Goal: Information Seeking & Learning: Learn about a topic

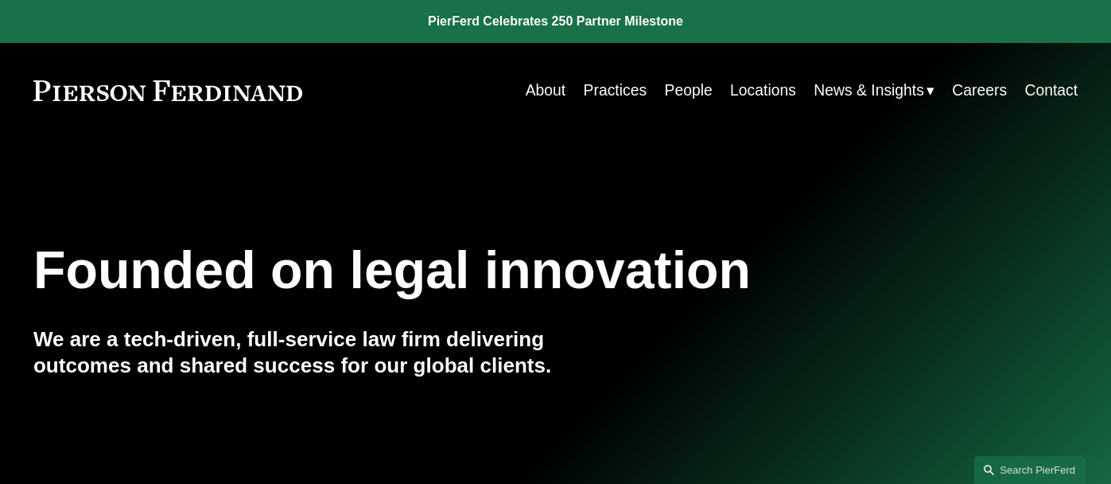
scroll to position [1, 0]
click at [693, 86] on link "People" at bounding box center [689, 89] width 48 height 31
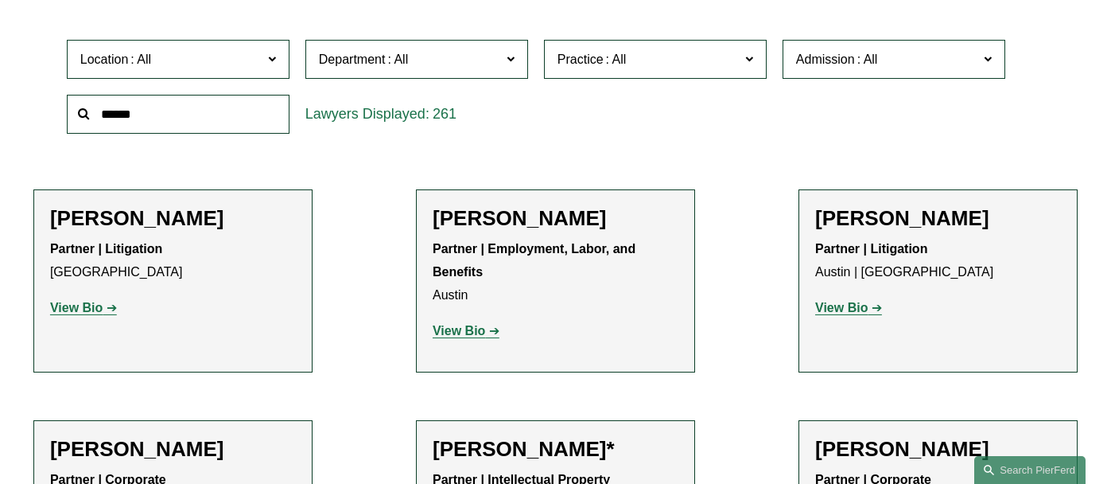
scroll to position [487, 0]
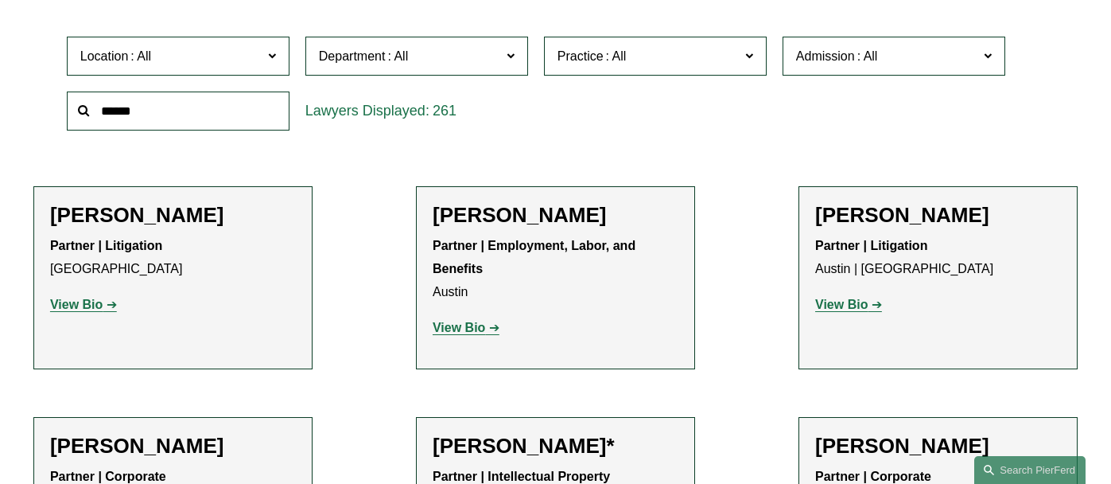
click at [226, 104] on input "text" at bounding box center [178, 110] width 223 height 39
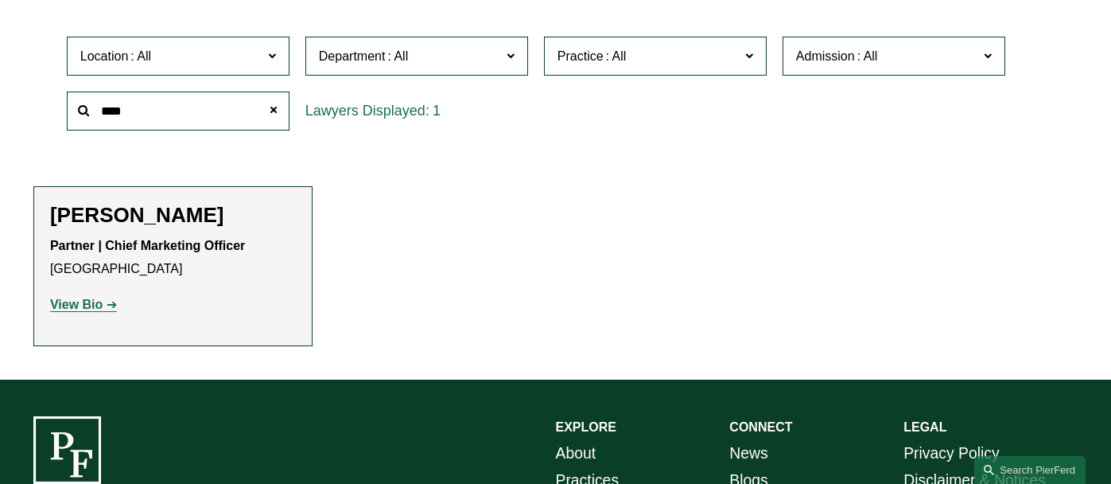
click at [60, 300] on strong "View Bio" at bounding box center [76, 304] width 52 height 14
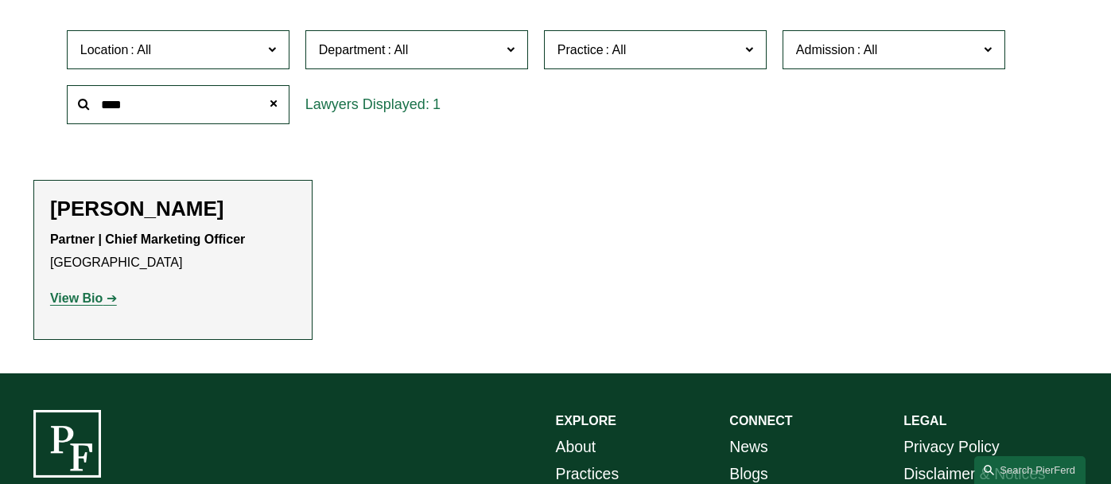
click at [148, 111] on input "****" at bounding box center [178, 104] width 223 height 39
type input "*"
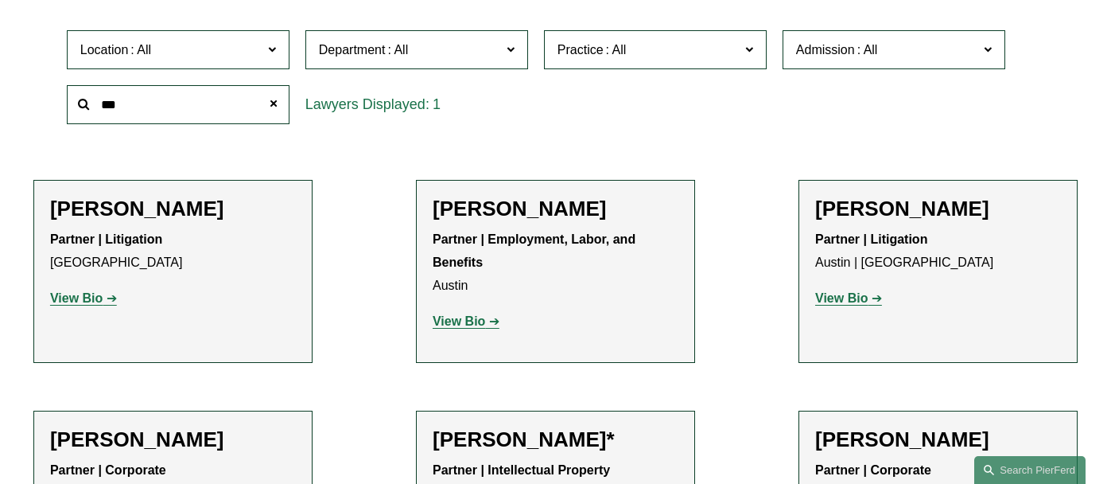
type input "***"
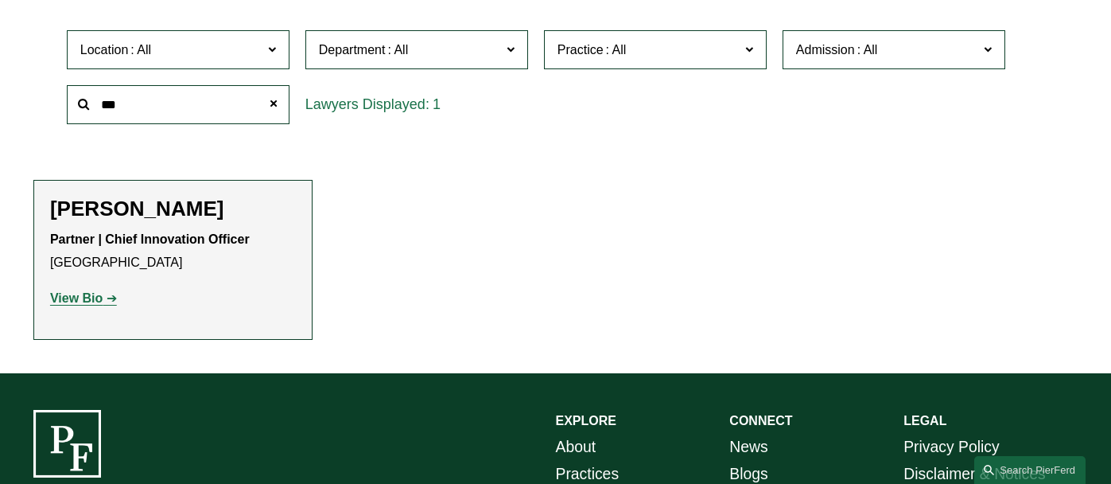
click at [74, 301] on strong "View Bio" at bounding box center [76, 298] width 52 height 14
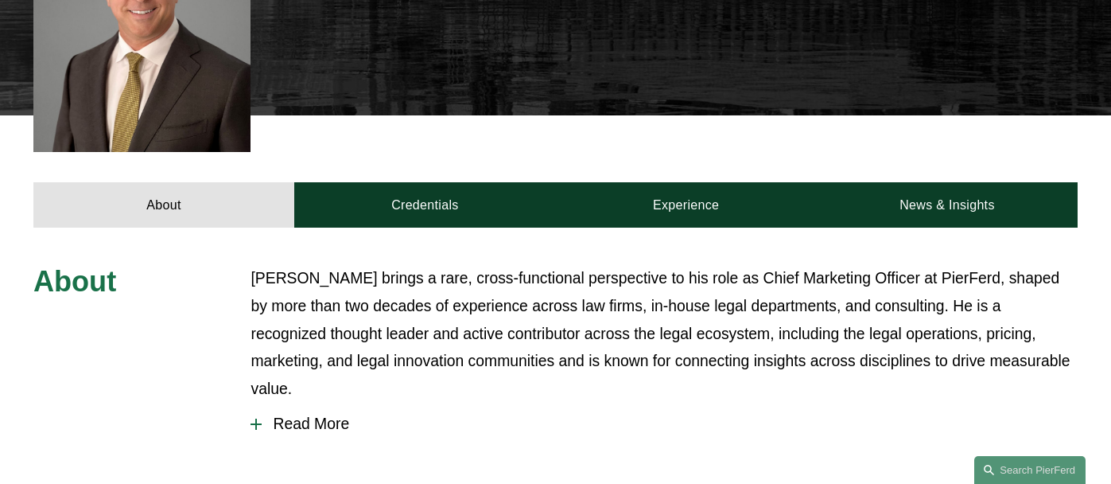
scroll to position [517, 0]
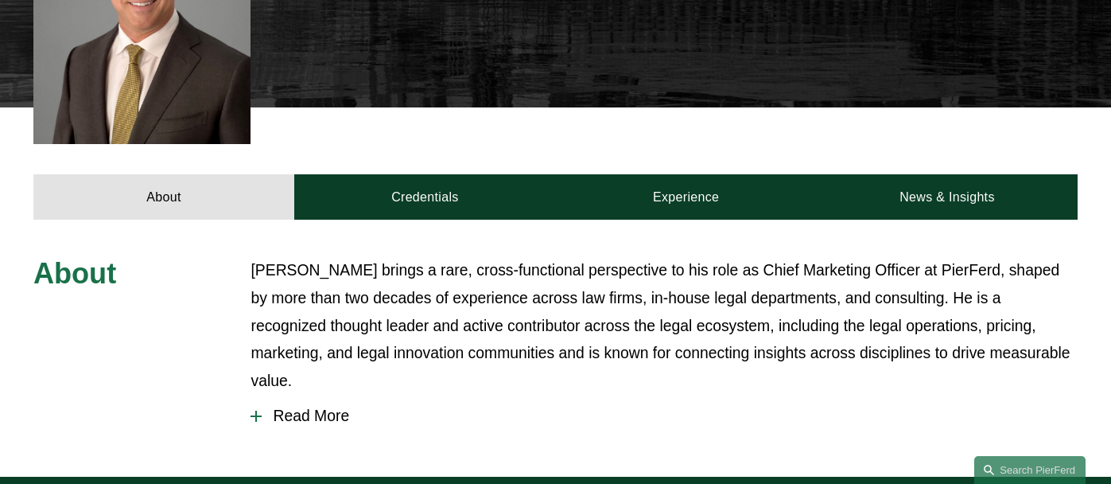
click at [321, 406] on span "Read More" at bounding box center [670, 415] width 816 height 18
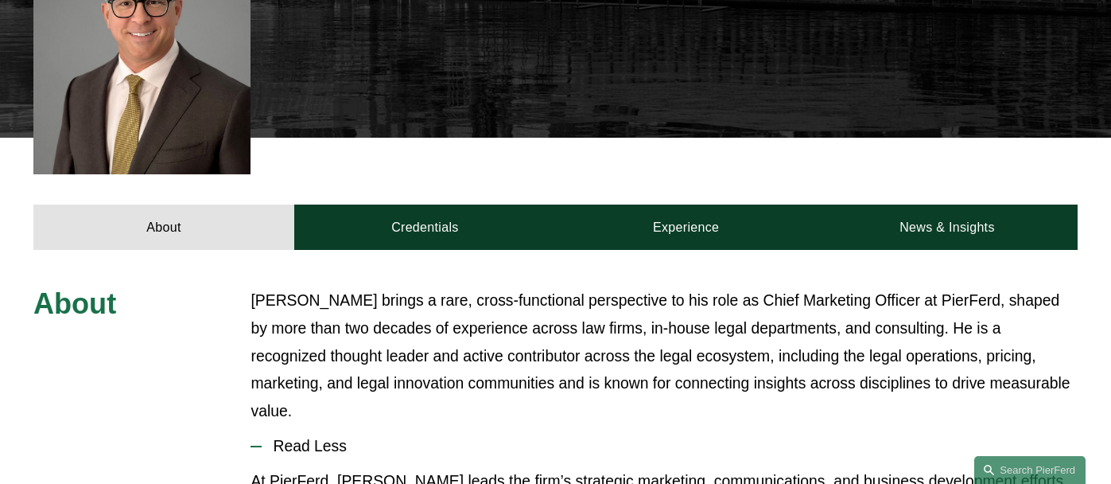
scroll to position [454, 0]
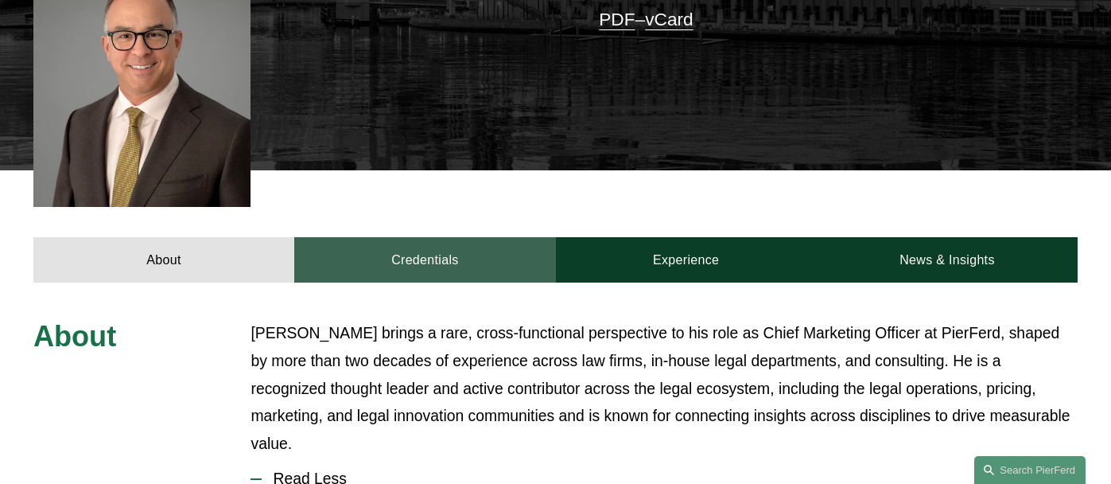
click at [416, 243] on link "Credentials" at bounding box center [424, 259] width 261 height 45
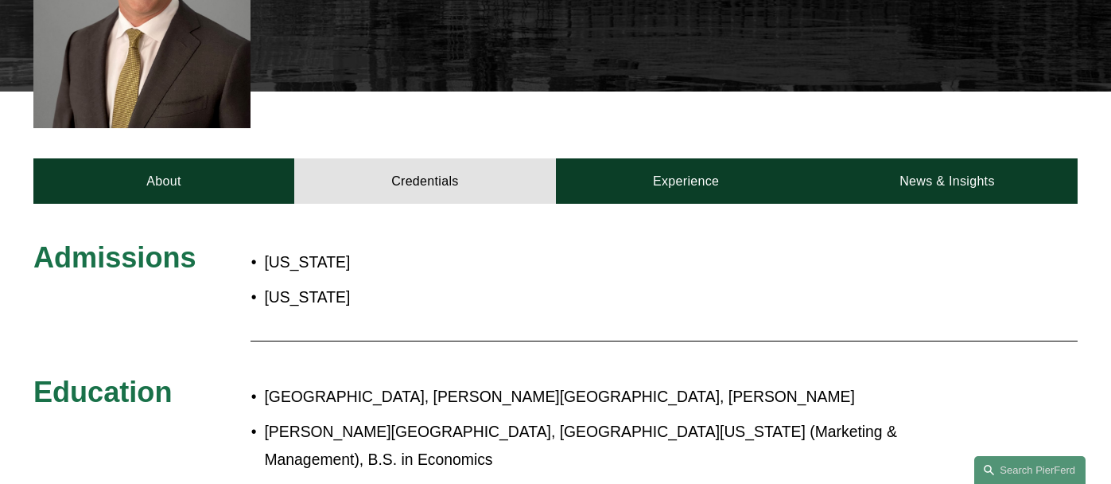
scroll to position [531, 0]
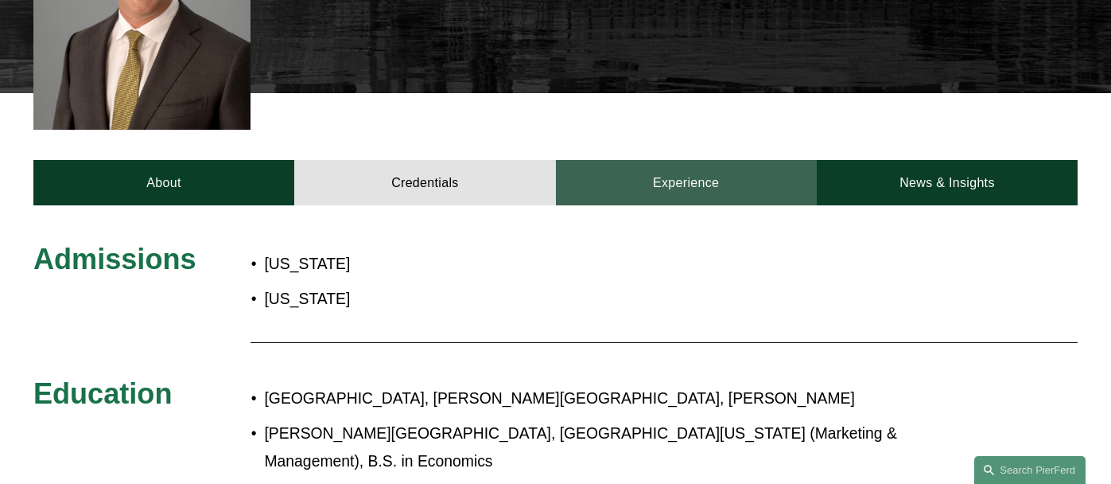
click at [683, 169] on link "Experience" at bounding box center [686, 182] width 261 height 45
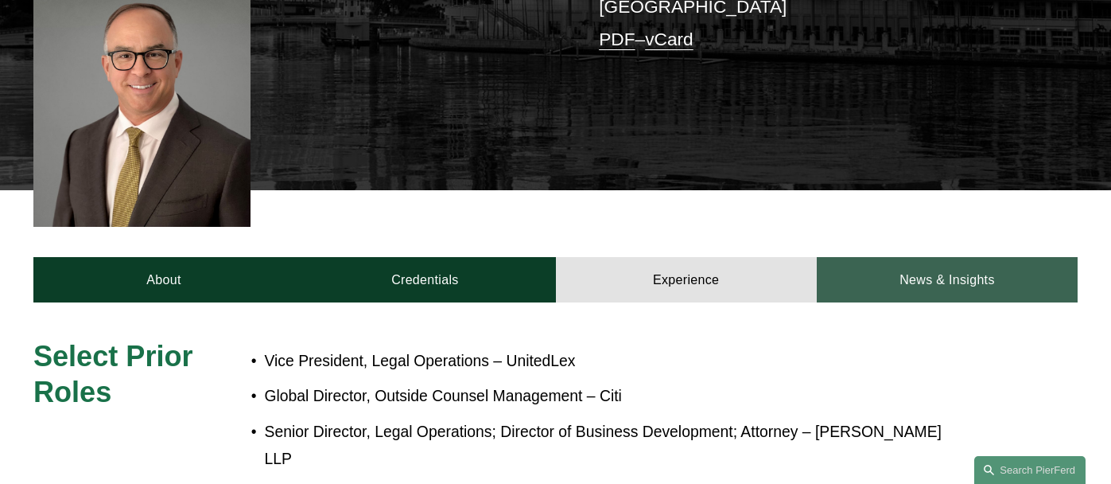
scroll to position [434, 0]
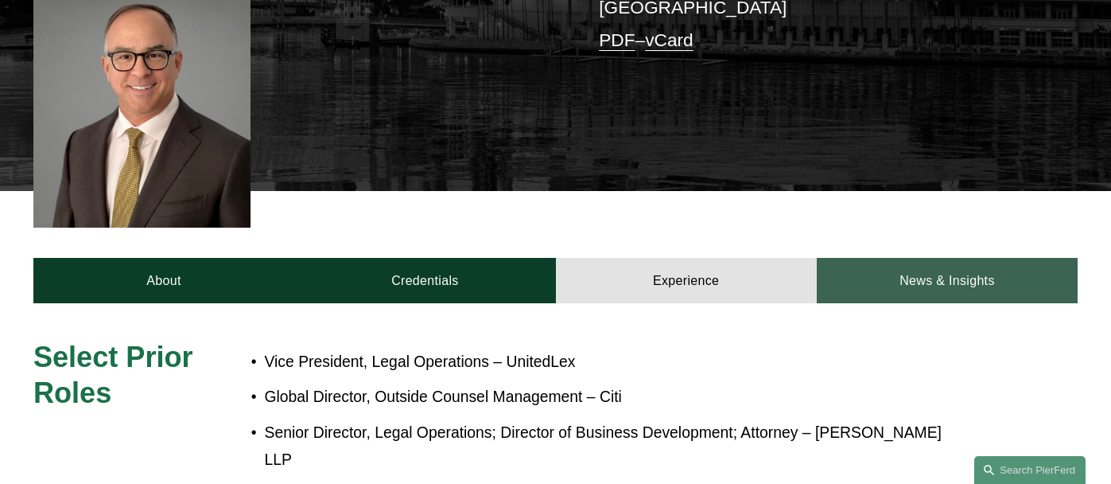
click at [958, 264] on link "News & Insights" at bounding box center [947, 280] width 261 height 45
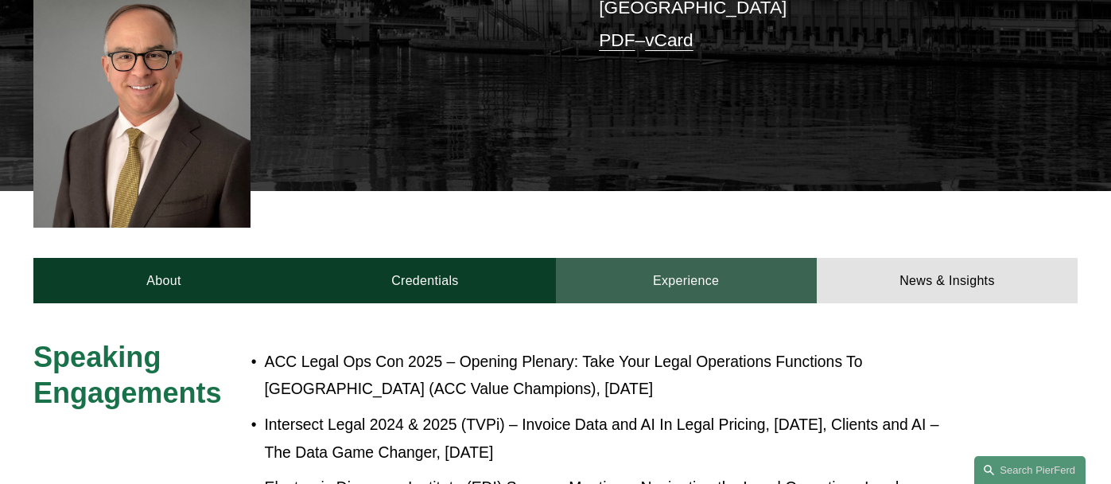
click at [714, 258] on link "Experience" at bounding box center [686, 280] width 261 height 45
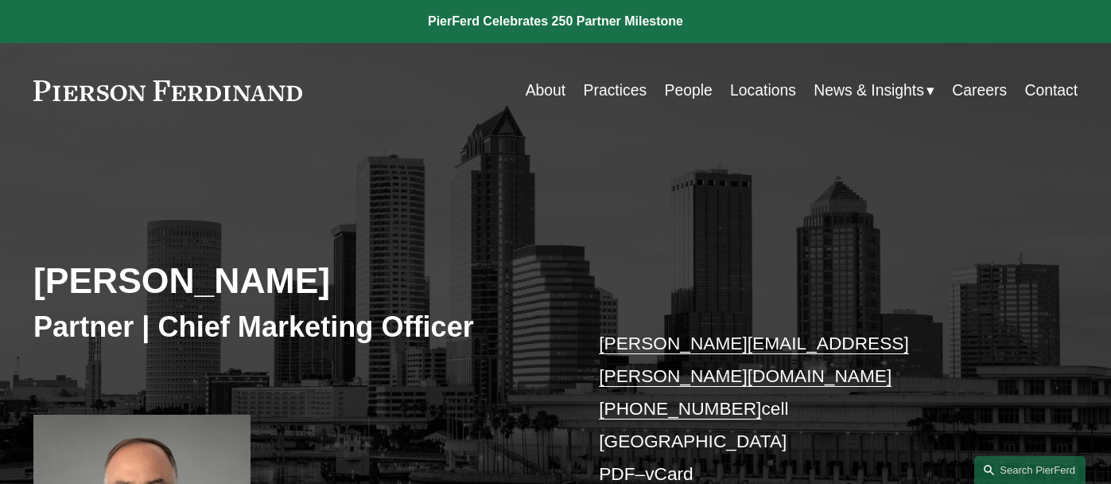
scroll to position [0, 0]
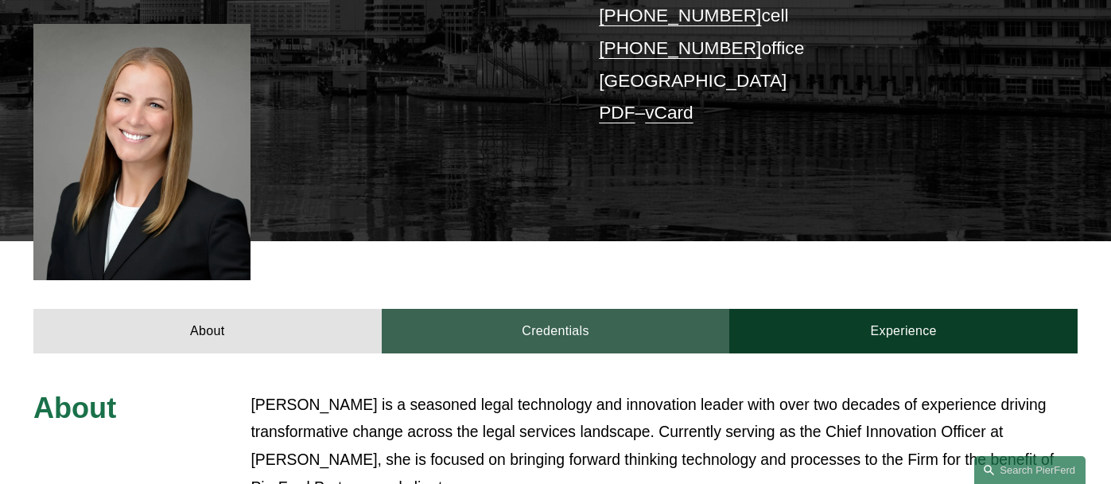
scroll to position [395, 0]
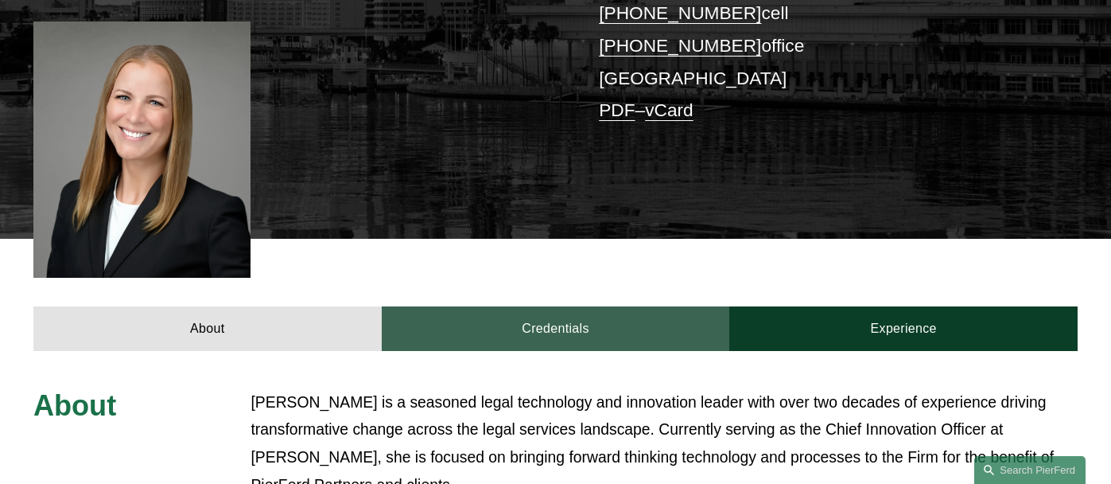
click at [523, 306] on link "Credentials" at bounding box center [556, 328] width 348 height 45
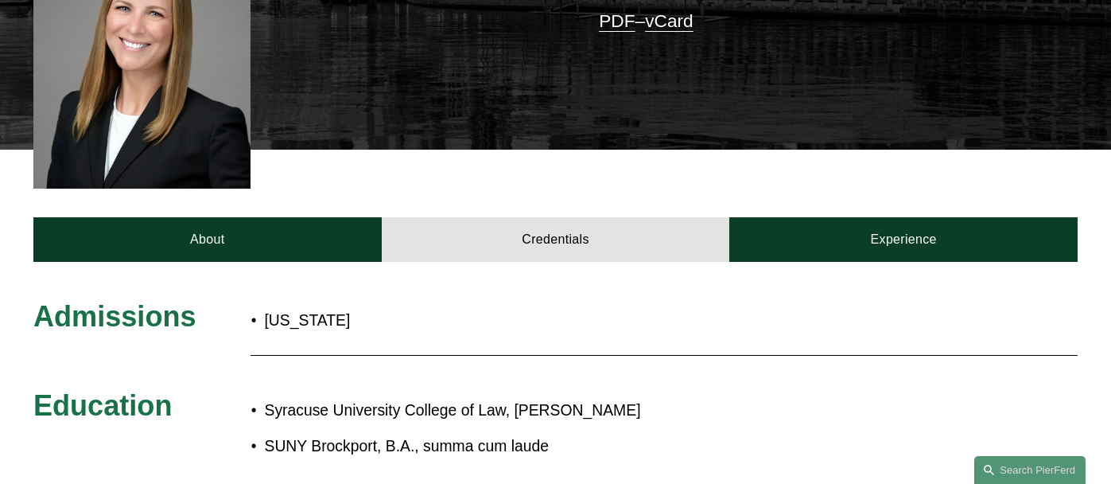
scroll to position [502, 0]
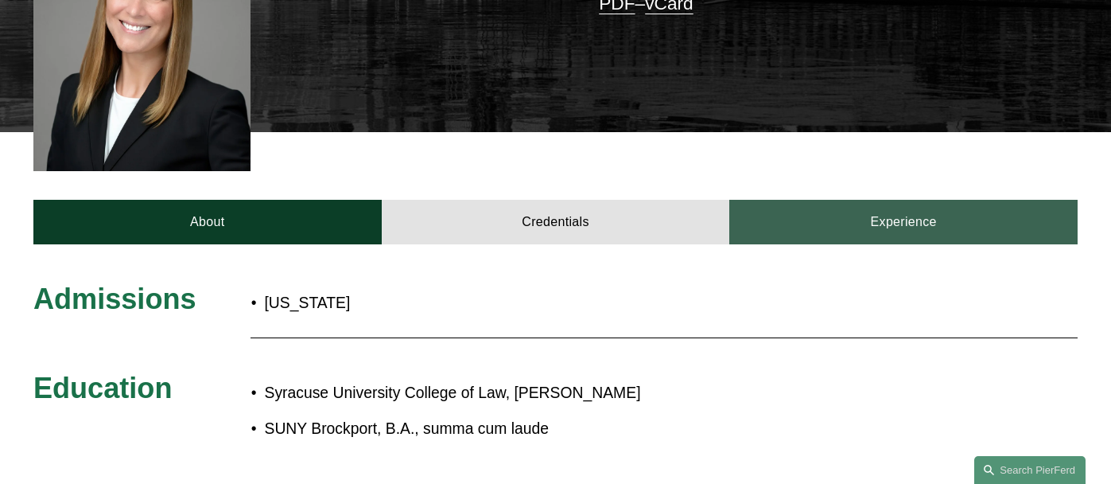
click at [850, 200] on link "Experience" at bounding box center [903, 222] width 348 height 45
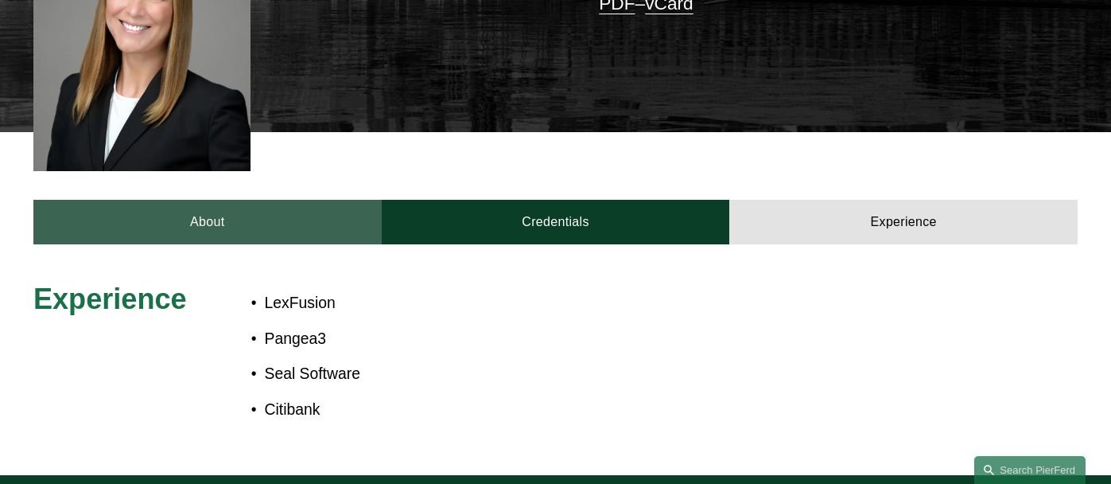
click at [218, 200] on link "About" at bounding box center [207, 222] width 348 height 45
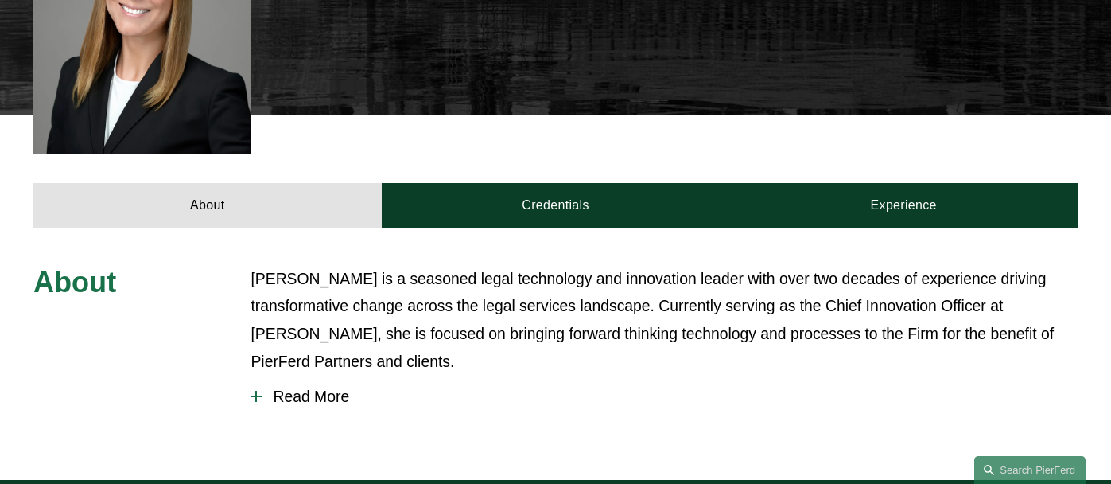
scroll to position [548, 0]
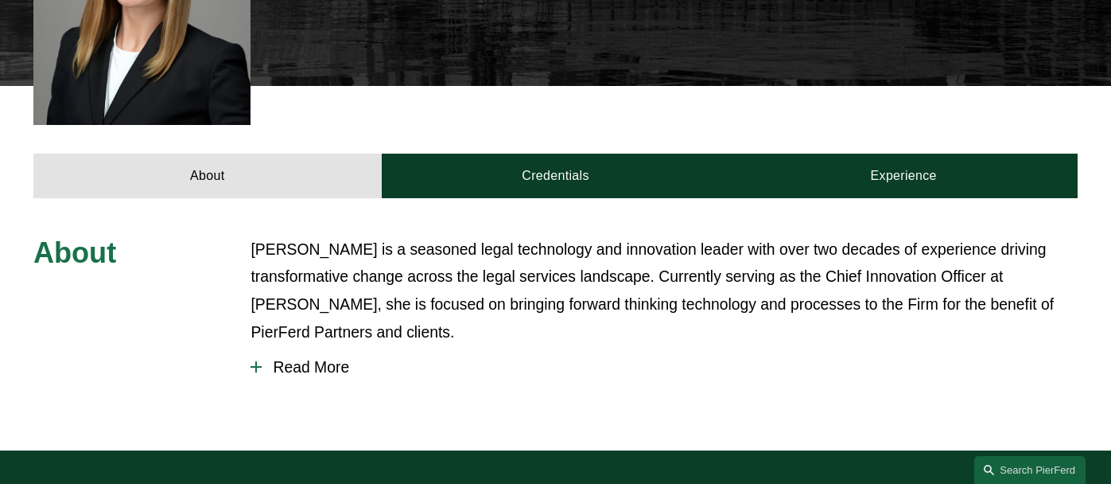
click at [285, 358] on span "Read More" at bounding box center [670, 367] width 816 height 18
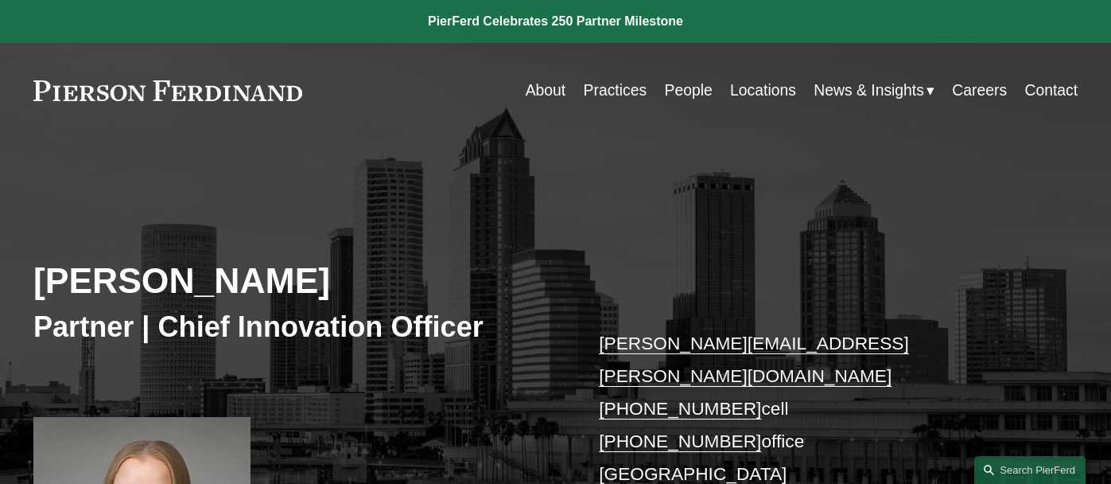
scroll to position [0, 0]
click at [543, 88] on link "About" at bounding box center [546, 90] width 41 height 31
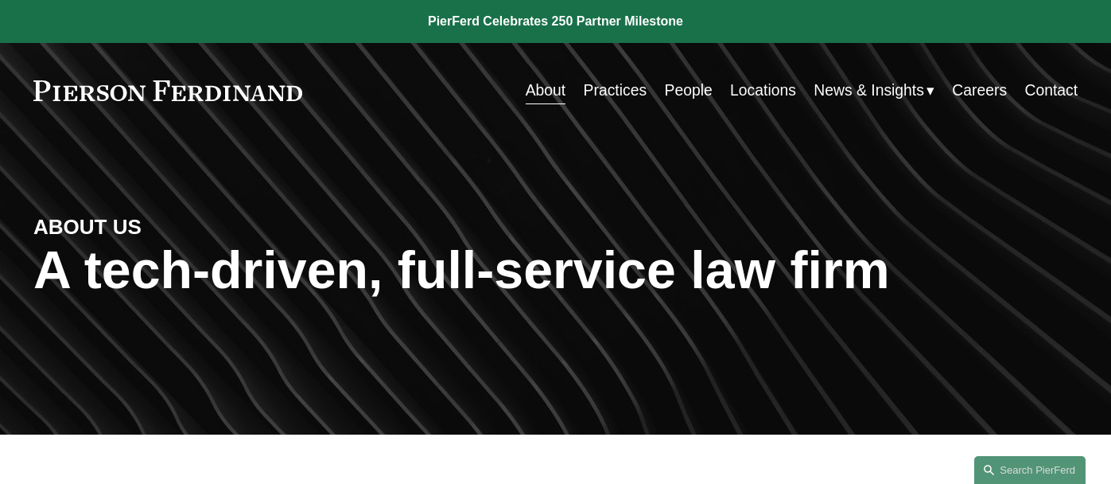
click at [247, 91] on link at bounding box center [167, 90] width 269 height 21
